Goal: Information Seeking & Learning: Learn about a topic

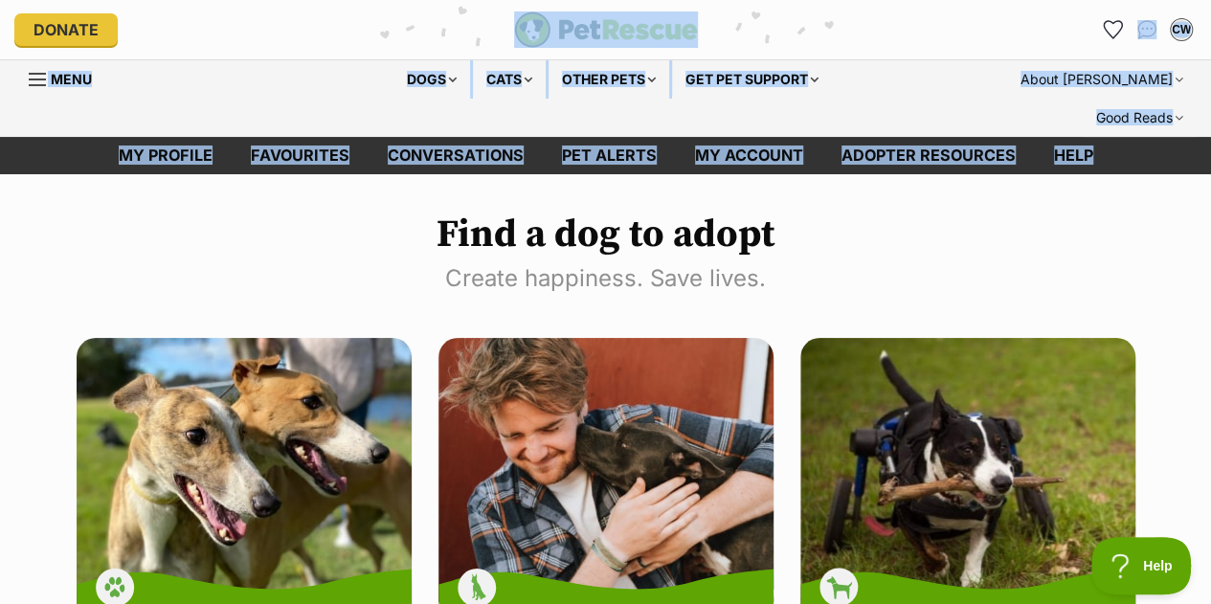
drag, startPoint x: 0, startPoint y: 0, endPoint x: 107, endPoint y: -67, distance: 126.5
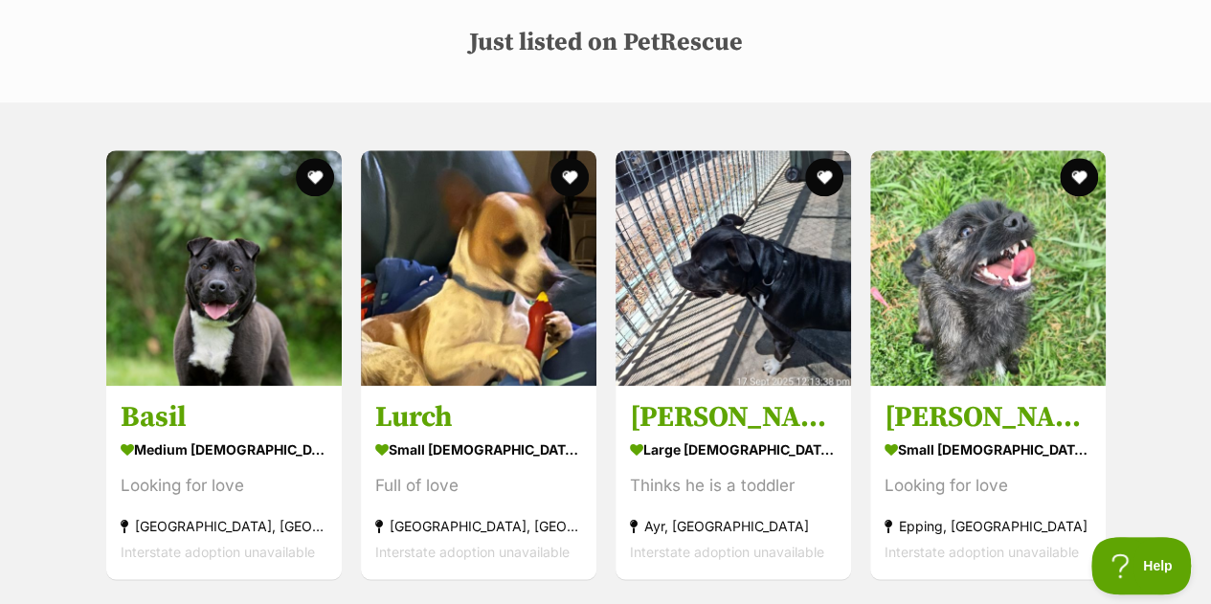
scroll to position [954, 0]
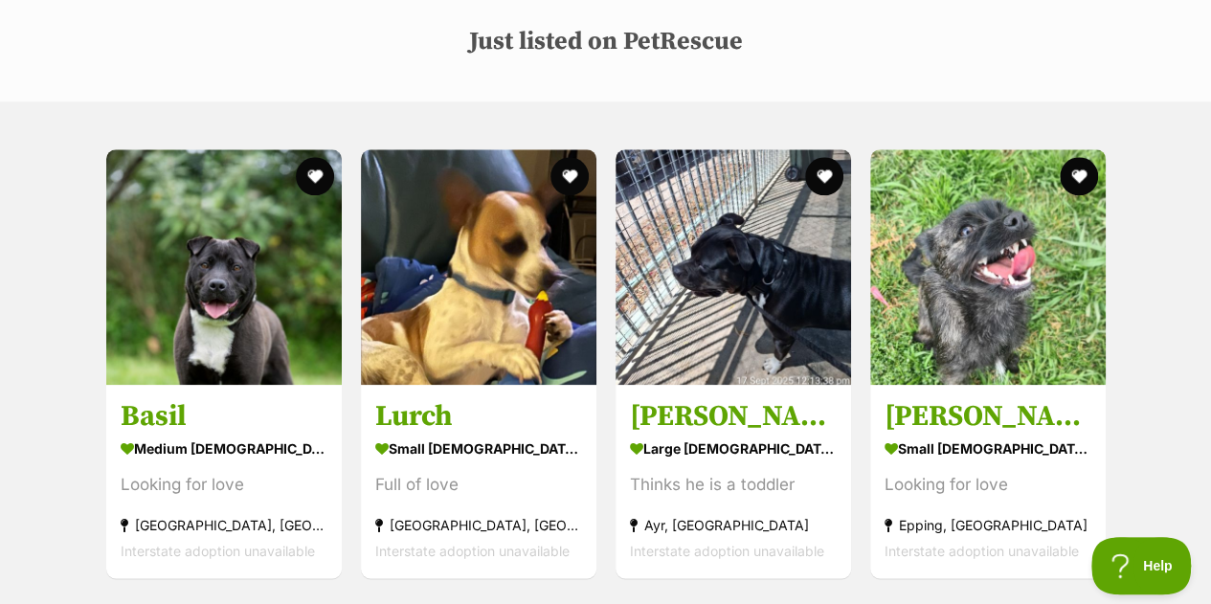
click at [700, 398] on h3 "Toby Lee" at bounding box center [733, 416] width 207 height 36
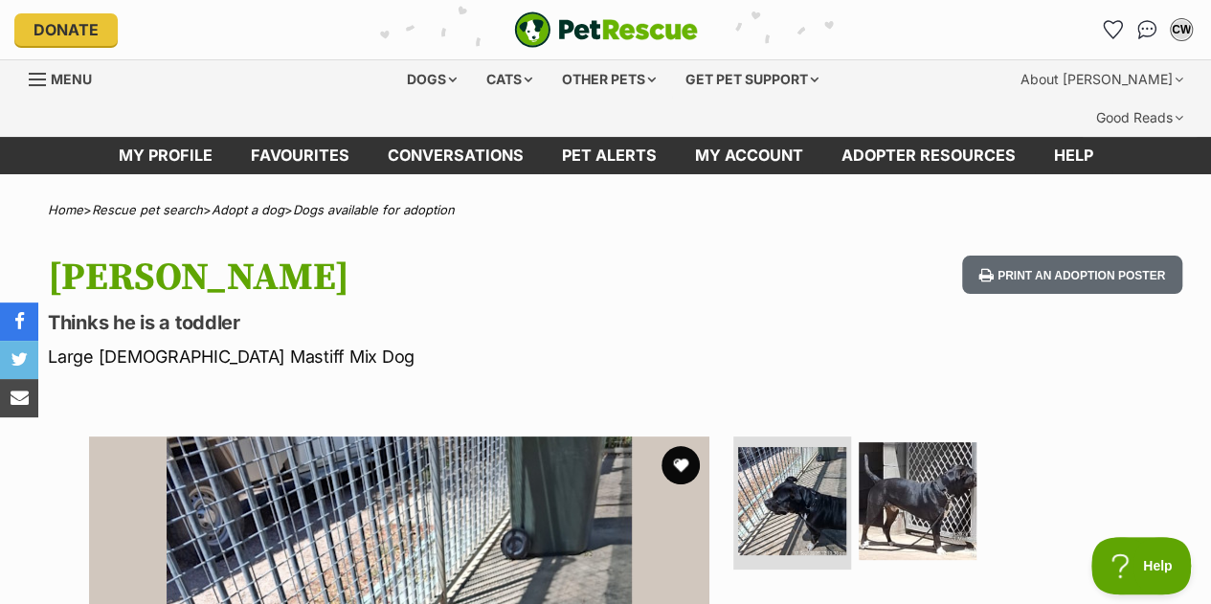
click at [925, 467] on img at bounding box center [918, 501] width 118 height 118
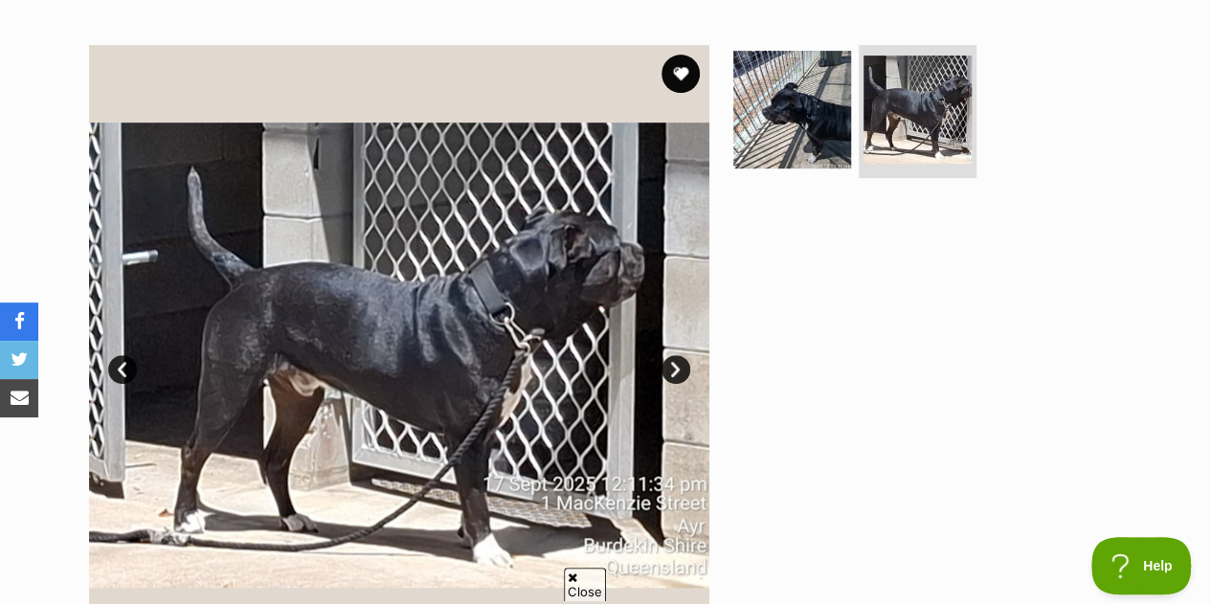
scroll to position [406, 0]
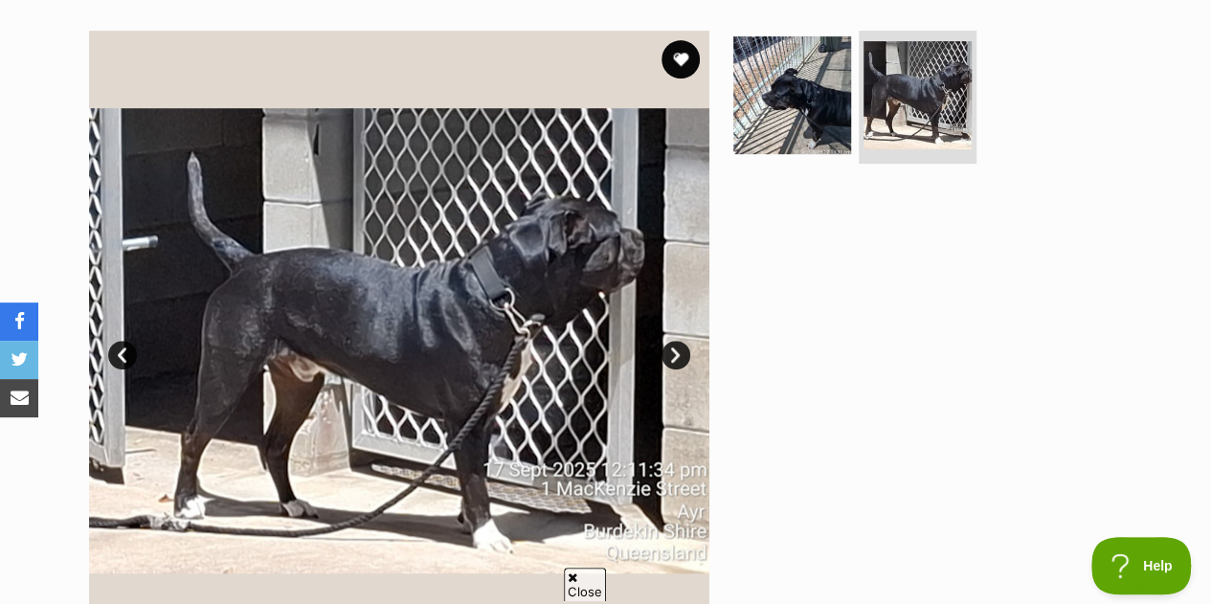
click at [812, 53] on img at bounding box center [792, 95] width 118 height 118
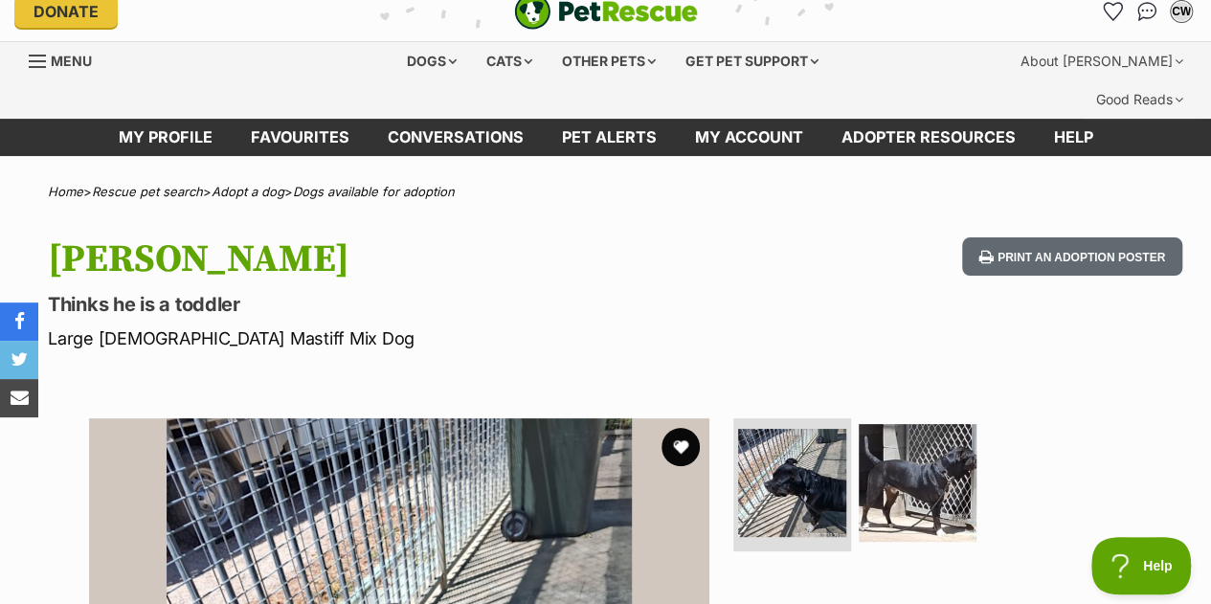
scroll to position [0, 0]
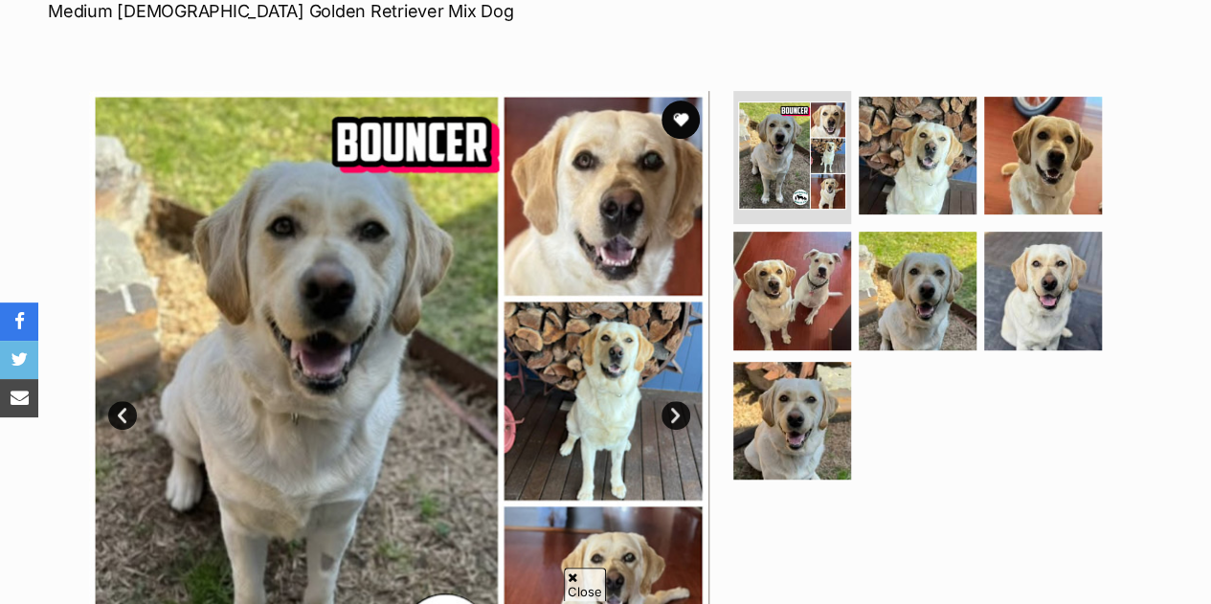
scroll to position [349, 0]
